Goal: Find specific page/section: Find specific page/section

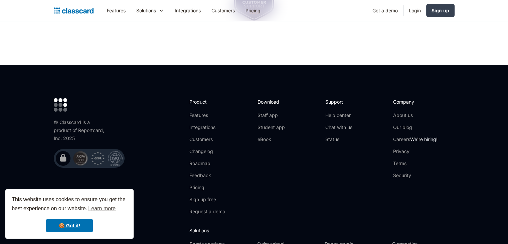
scroll to position [2258, 0]
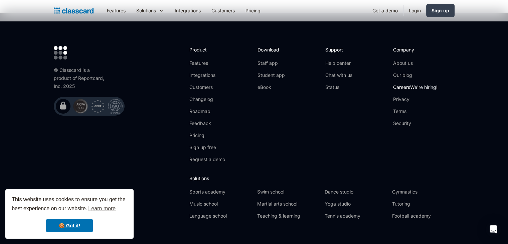
click at [407, 84] on link "Careers We're hiring!" at bounding box center [415, 87] width 44 height 7
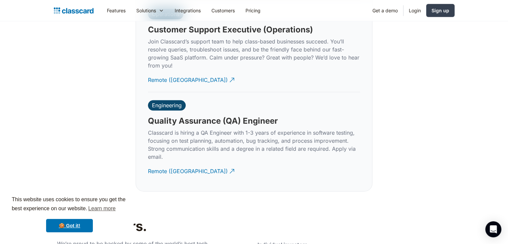
scroll to position [2043, 0]
click at [182, 162] on div "Remote ([GEOGRAPHIC_DATA])" at bounding box center [188, 168] width 80 height 13
